Goal: Navigation & Orientation: Find specific page/section

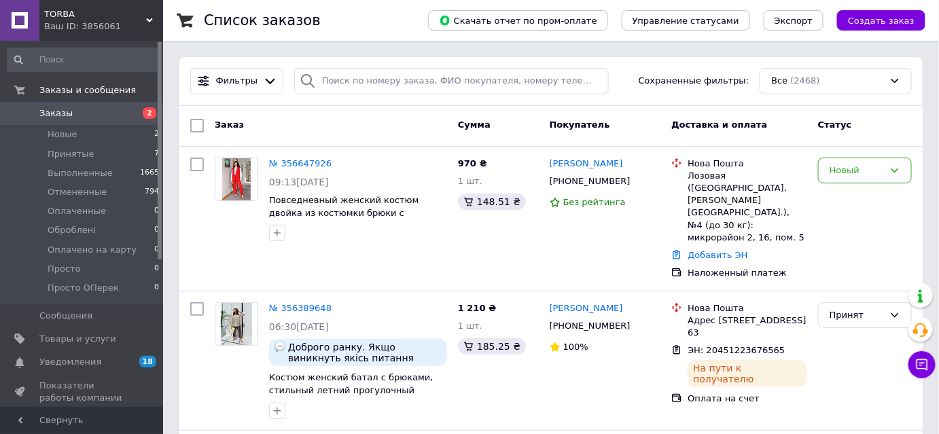
click at [85, 19] on span "TORBA" at bounding box center [95, 14] width 102 height 12
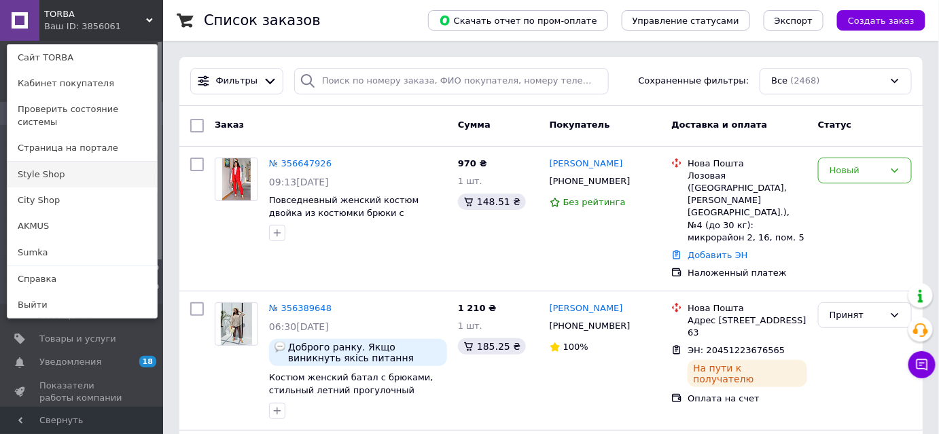
click at [43, 162] on link "Style Shop" at bounding box center [81, 175] width 149 height 26
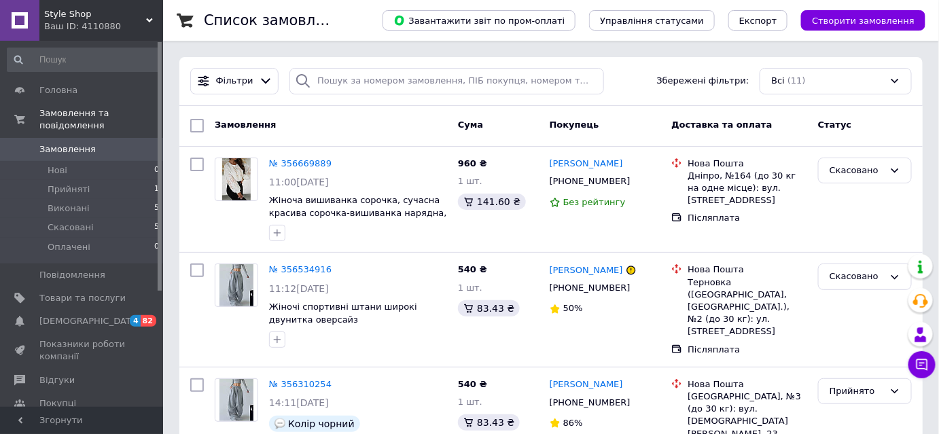
drag, startPoint x: 56, startPoint y: 12, endPoint x: 54, endPoint y: 23, distance: 11.1
click at [56, 12] on span "Style Shop" at bounding box center [95, 14] width 102 height 12
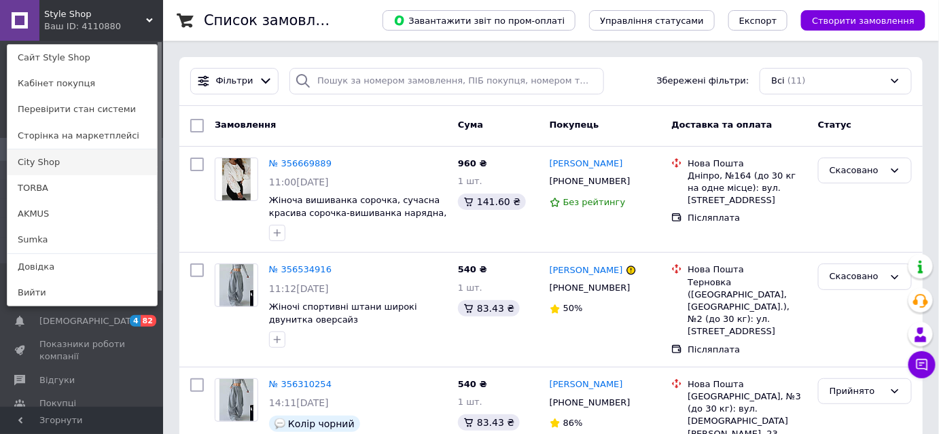
click at [54, 158] on link "City Shop" at bounding box center [81, 162] width 149 height 26
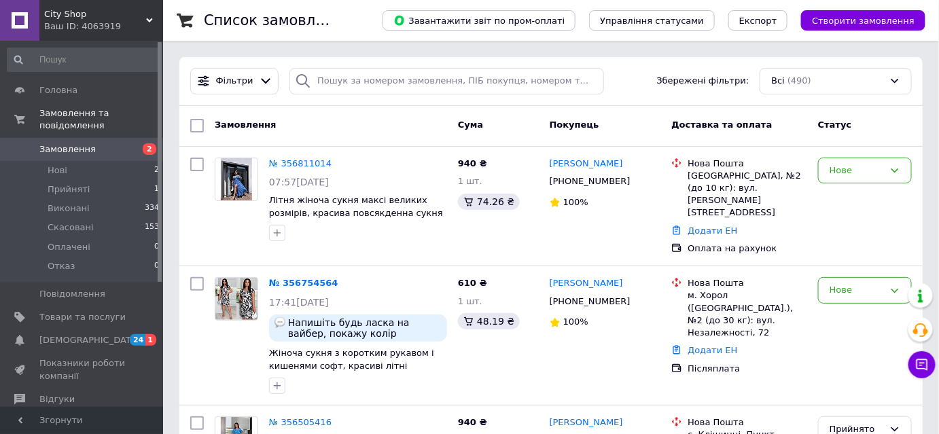
click at [88, 29] on div "Ваш ID: 4063919" at bounding box center [103, 26] width 119 height 12
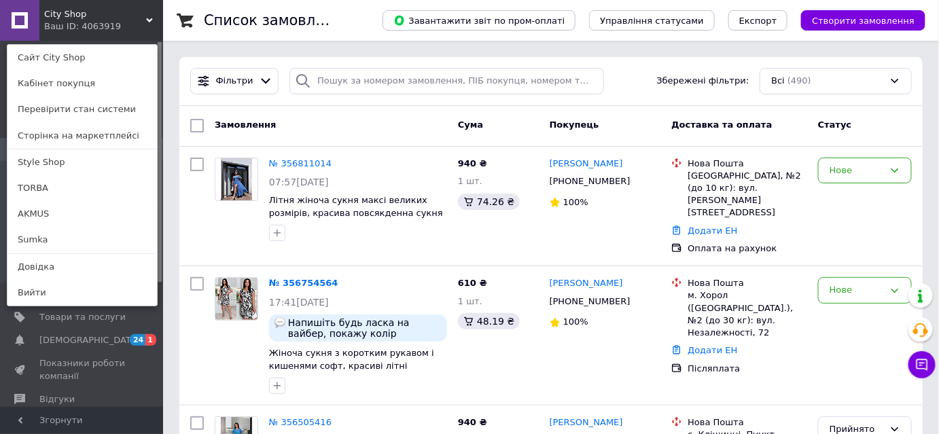
click at [49, 193] on link "TORBA" at bounding box center [81, 188] width 149 height 26
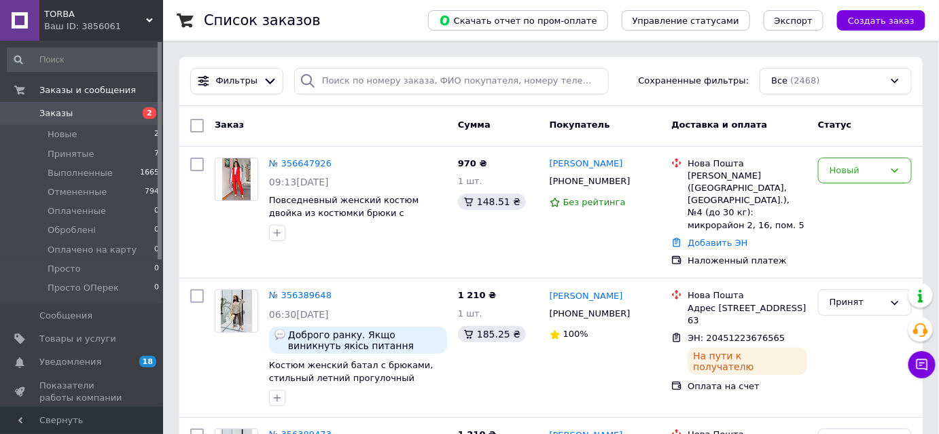
click at [91, 24] on div "Ваш ID: 3856061" at bounding box center [103, 26] width 119 height 12
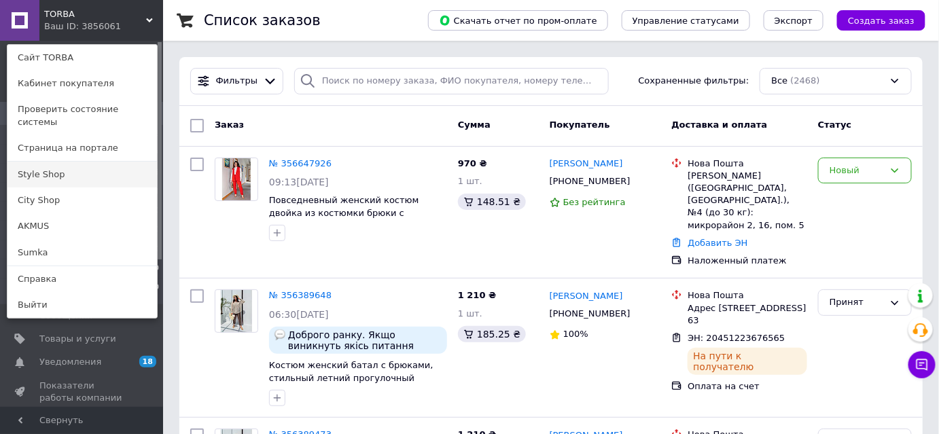
click at [80, 162] on link "Style Shop" at bounding box center [81, 175] width 149 height 26
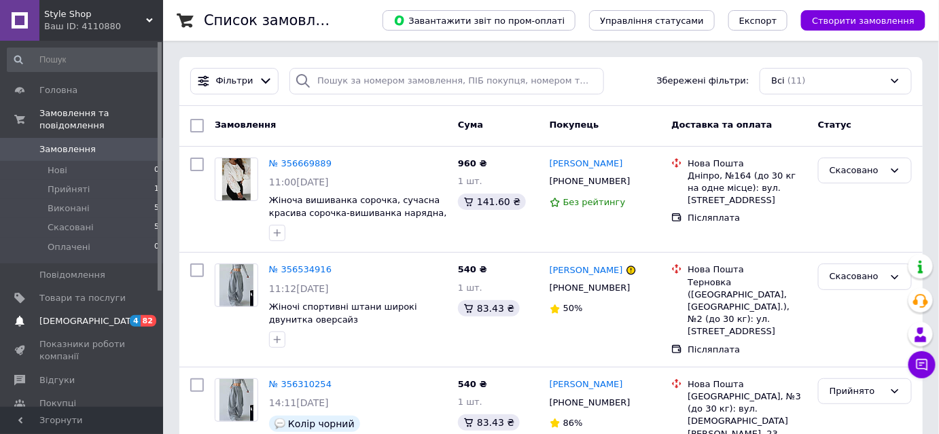
click at [67, 315] on span "[DEMOGRAPHIC_DATA]" at bounding box center [89, 321] width 101 height 12
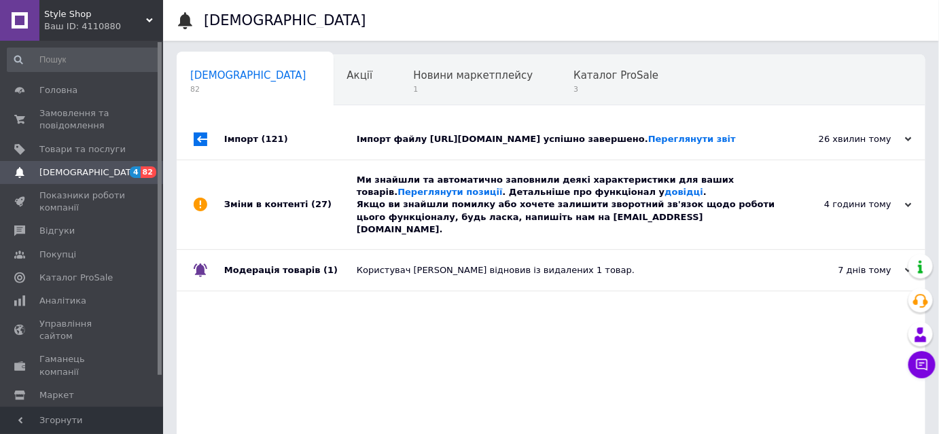
click at [88, 19] on div "Style Shop Ваш ID: 4110880" at bounding box center [101, 20] width 124 height 41
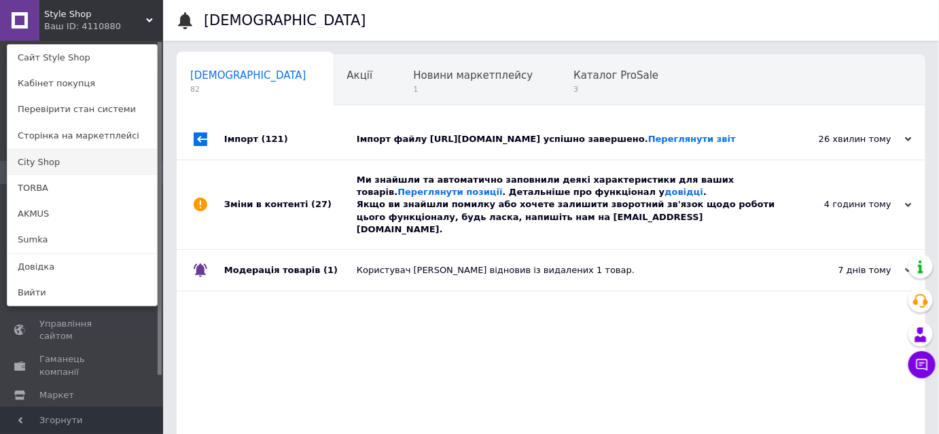
click at [44, 165] on link "City Shop" at bounding box center [81, 162] width 149 height 26
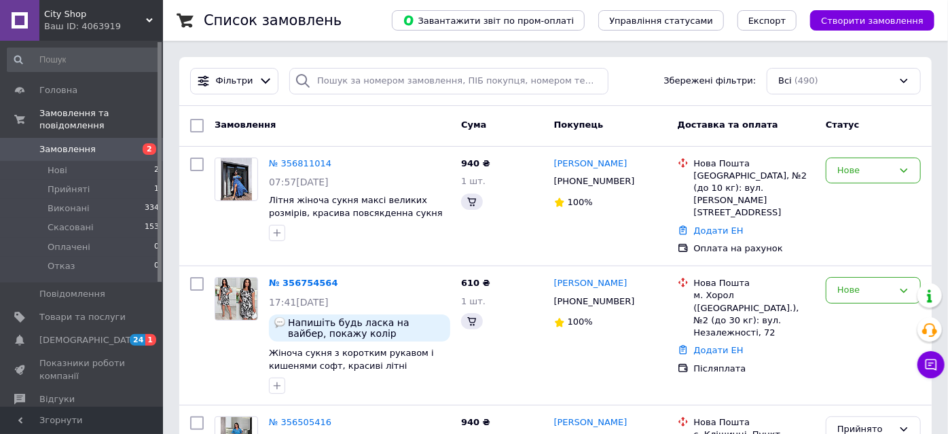
click at [98, 34] on div "City Shop Ваш ID: 4063919" at bounding box center [101, 20] width 124 height 41
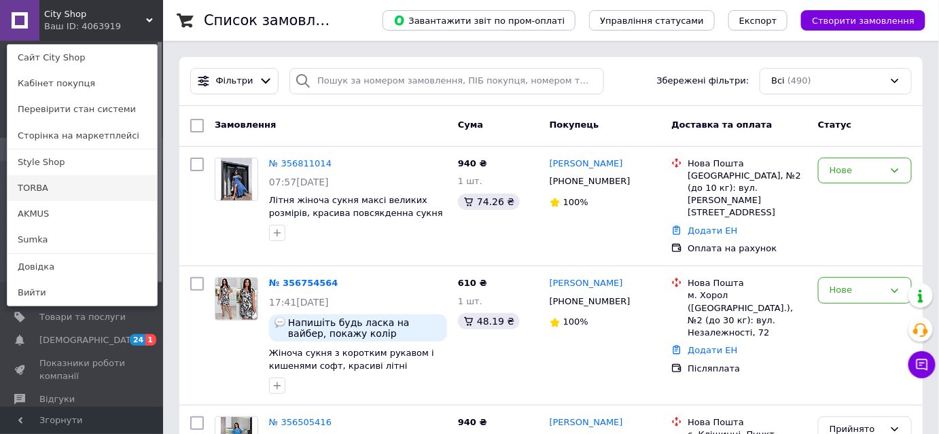
click at [35, 196] on link "TORBA" at bounding box center [81, 188] width 149 height 26
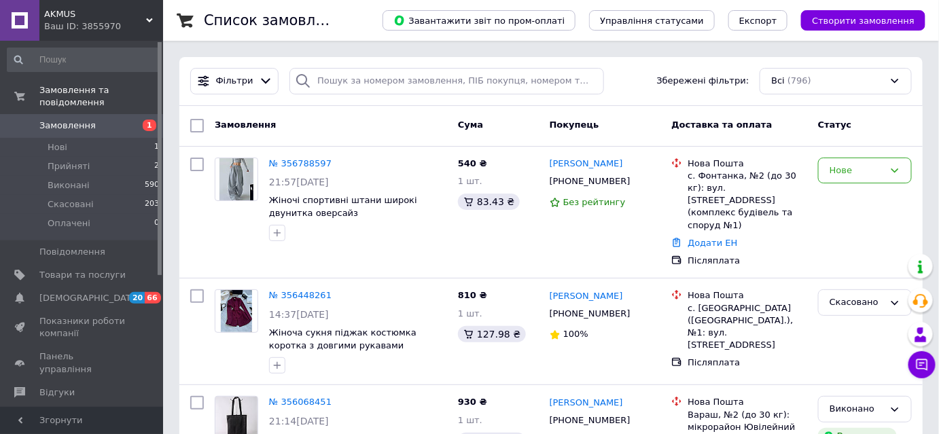
click at [72, 18] on span "AKMUS" at bounding box center [95, 14] width 102 height 12
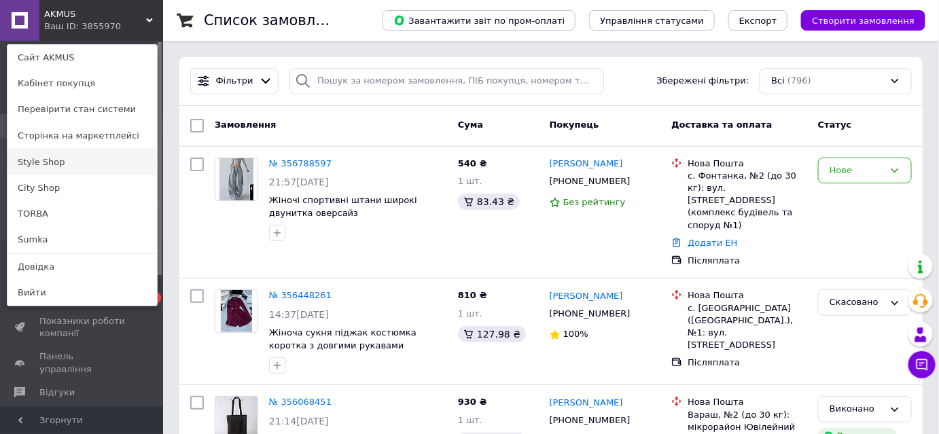
click at [41, 160] on link "Style Shop" at bounding box center [81, 162] width 149 height 26
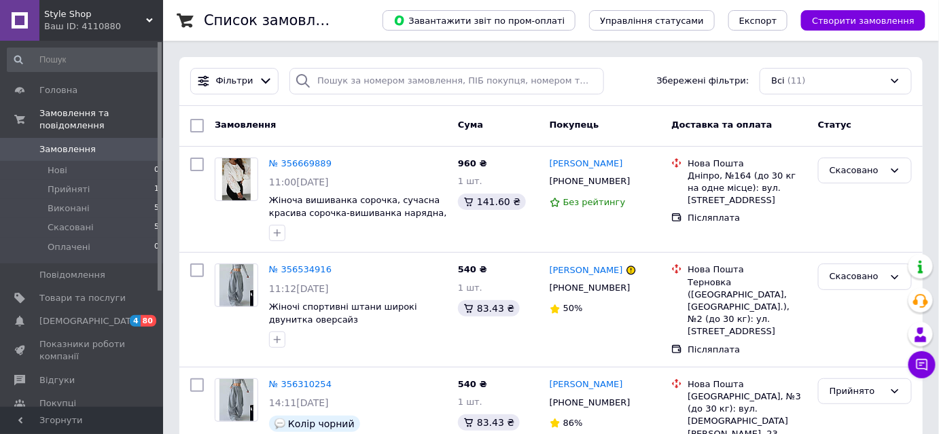
click at [103, 27] on div "Ваш ID: 4110880" at bounding box center [103, 26] width 119 height 12
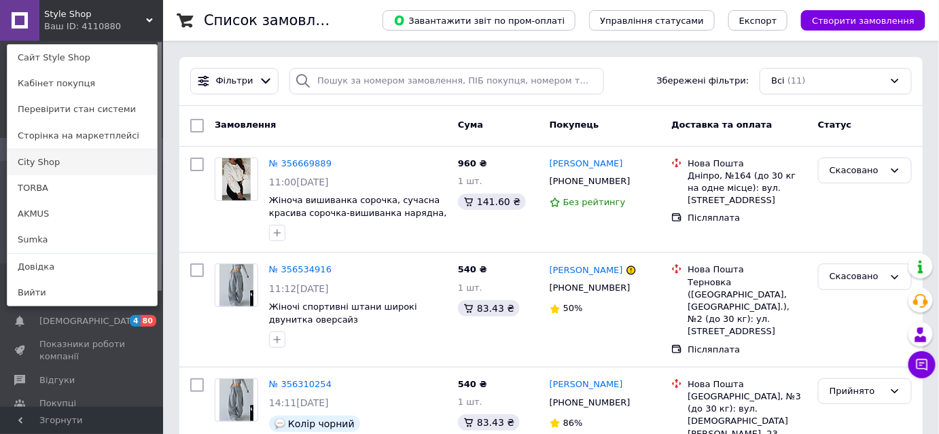
click at [49, 158] on link "City Shop" at bounding box center [81, 162] width 149 height 26
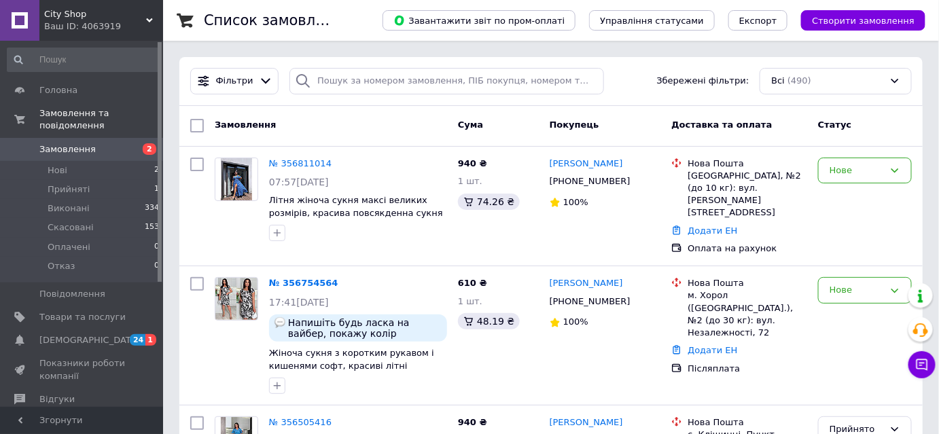
click at [92, 21] on div "Ваш ID: 4063919" at bounding box center [103, 26] width 119 height 12
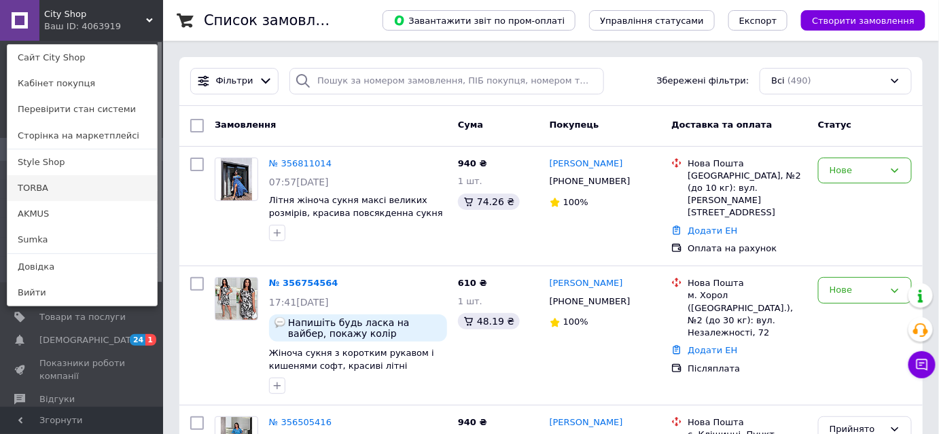
click at [56, 188] on link "TORBA" at bounding box center [81, 188] width 149 height 26
